Goal: Task Accomplishment & Management: Manage account settings

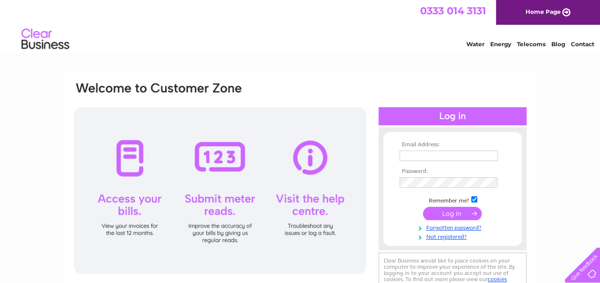
click at [476, 156] on input "text" at bounding box center [448, 156] width 98 height 10
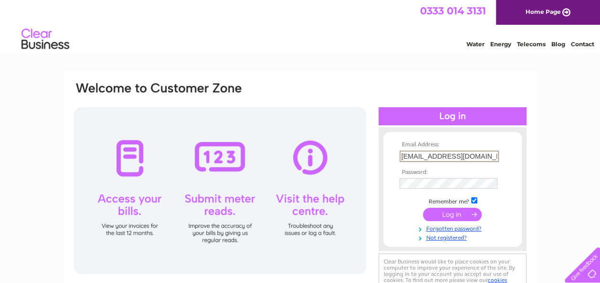
type input "[EMAIL_ADDRESS][DOMAIN_NAME]"
click at [463, 216] on input "submit" at bounding box center [452, 215] width 59 height 13
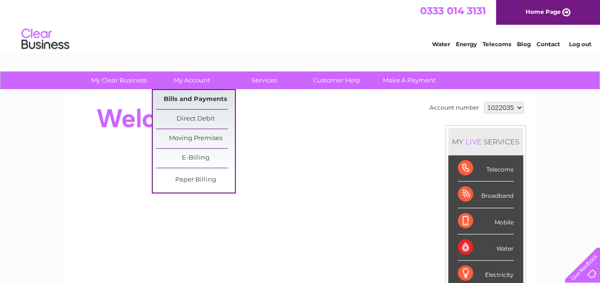
click at [183, 98] on link "Bills and Payments" at bounding box center [195, 99] width 79 height 19
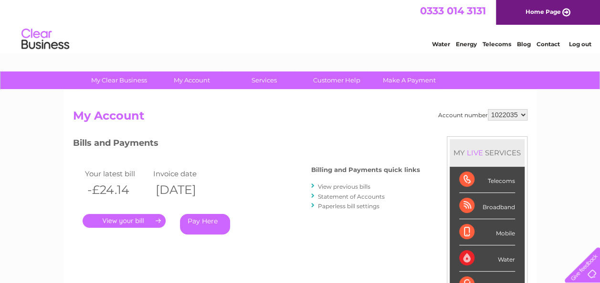
click at [145, 219] on link "." at bounding box center [124, 221] width 83 height 14
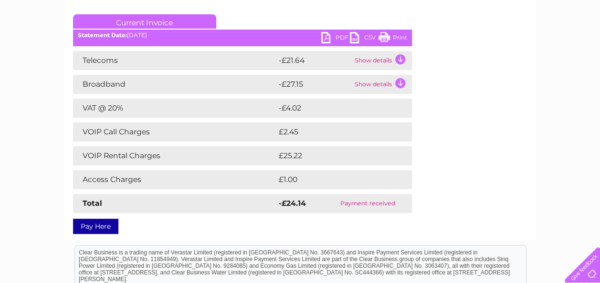
scroll to position [134, 0]
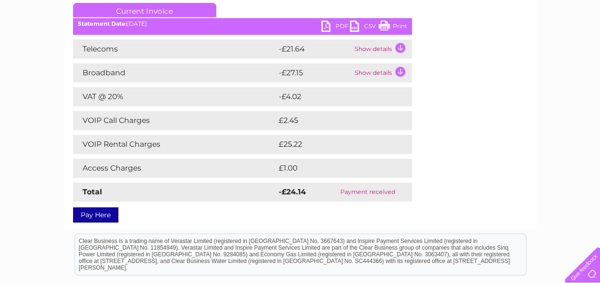
click at [333, 25] on link "PDF" at bounding box center [335, 28] width 29 height 14
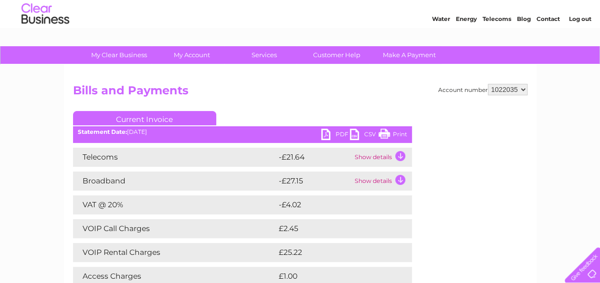
scroll to position [0, 0]
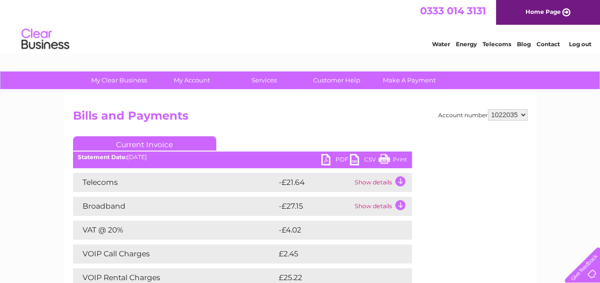
drag, startPoint x: 600, startPoint y: 6, endPoint x: 578, endPoint y: 43, distance: 43.9
click at [578, 43] on link "Log out" at bounding box center [579, 44] width 22 height 7
